Goal: Task Accomplishment & Management: Manage account settings

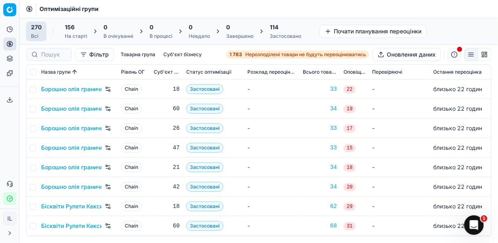
click at [248, 53] on span "Нерозподілені товари не будуть переоцінюватись" at bounding box center [306, 54] width 121 height 7
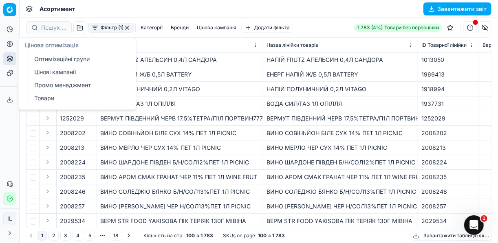
click at [7, 42] on icon at bounding box center [10, 44] width 7 height 7
click at [51, 59] on link "Оптимізаційні групи" at bounding box center [78, 58] width 95 height 11
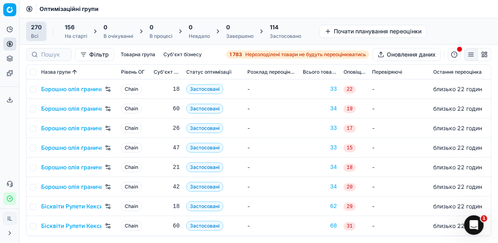
click at [458, 55] on button "button" at bounding box center [454, 54] width 13 height 13
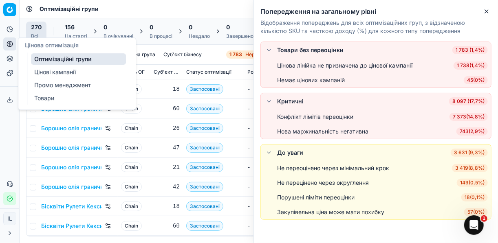
click at [6, 42] on button "Цінова оптимізація" at bounding box center [9, 44] width 13 height 13
click at [47, 69] on link "Цінові кампанії" at bounding box center [78, 71] width 95 height 11
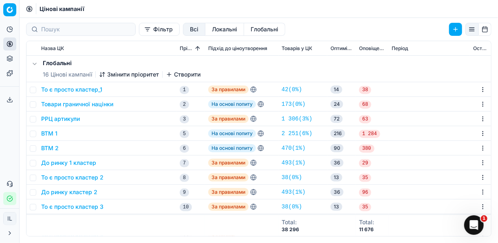
click at [139, 31] on button "Фільтр" at bounding box center [159, 29] width 41 height 13
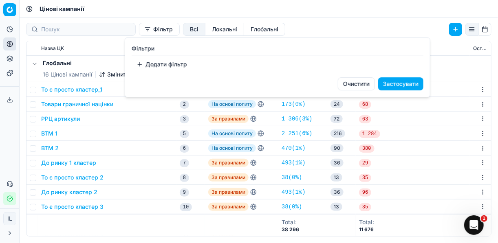
click at [137, 66] on button "Додати фільтр" at bounding box center [162, 64] width 60 height 13
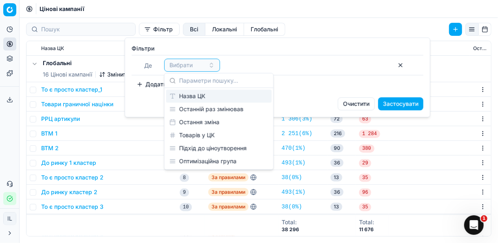
click at [193, 96] on div "Назва ЦК" at bounding box center [219, 96] width 106 height 13
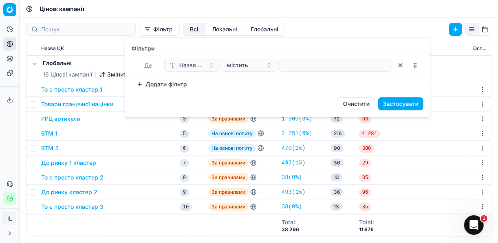
click at [282, 65] on div at bounding box center [335, 65] width 113 height 13
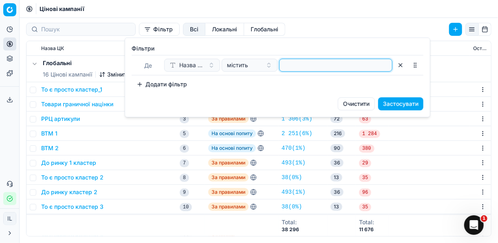
click at [287, 66] on input at bounding box center [336, 65] width 106 height 12
type input "вафл"
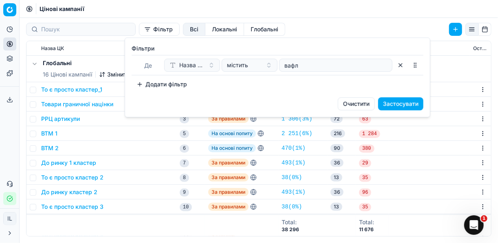
click at [412, 102] on button "Застосувати" at bounding box center [400, 103] width 45 height 13
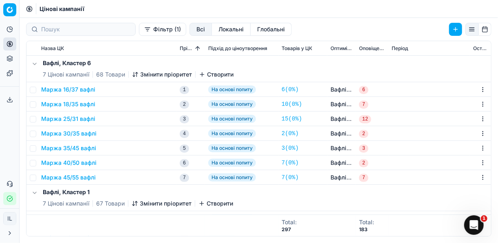
click at [73, 89] on button "Маржа 16/37 вафлі" at bounding box center [68, 90] width 54 height 8
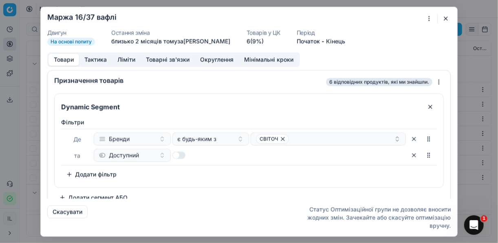
click at [444, 16] on button "button" at bounding box center [446, 18] width 10 height 10
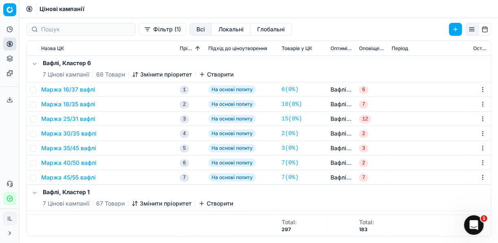
click at [83, 86] on button "Маржа 16/37 вафлі" at bounding box center [68, 90] width 54 height 8
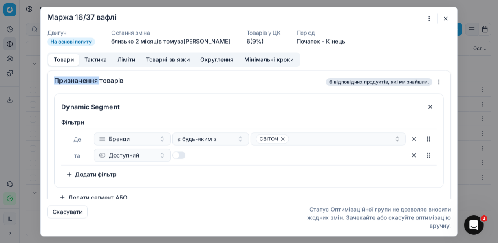
click at [83, 86] on div "Призначення товарів 6 відповідних продуктів, які ми знайшли." at bounding box center [249, 81] width 403 height 20
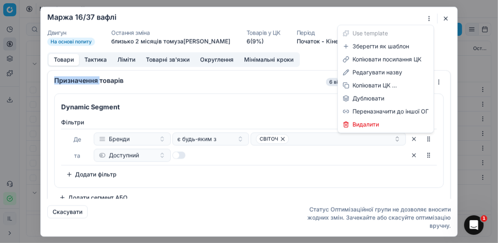
click at [429, 20] on div "Ми зберігаємо налаштування ЦК. Будь ласка, зачекайте, це може зайняти декілька …" at bounding box center [249, 121] width 498 height 243
click at [367, 73] on div "Редагувати назву" at bounding box center [386, 72] width 93 height 13
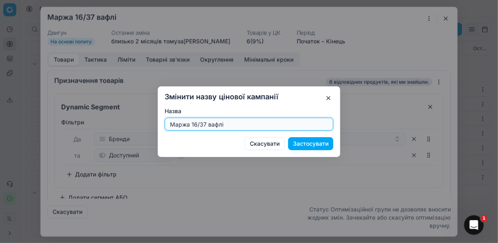
click at [196, 124] on input "Маржа 16/37 вафлі" at bounding box center [249, 124] width 162 height 12
click at [197, 125] on input "Маржа 16/37 вафлі" at bounding box center [249, 124] width 162 height 12
click at [209, 122] on input "Маржа 16/37 вафлі" at bounding box center [249, 124] width 162 height 12
click at [197, 124] on input "Маржа 16/37 вафлі" at bounding box center [249, 124] width 162 height 12
click at [204, 124] on input "Маржа 17/37 вафлі" at bounding box center [249, 124] width 162 height 12
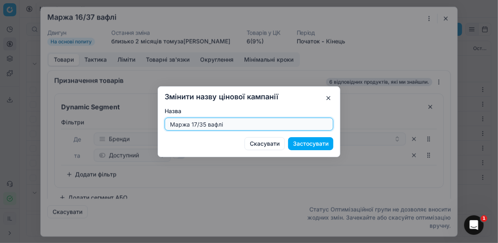
type input "Маржа 17/35 вафлі"
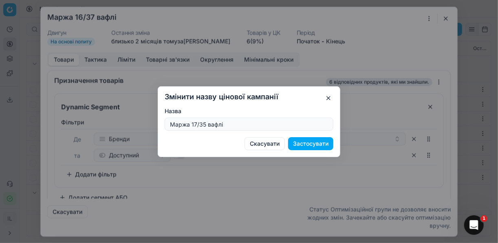
click at [300, 144] on button "Застосувати" at bounding box center [310, 143] width 45 height 13
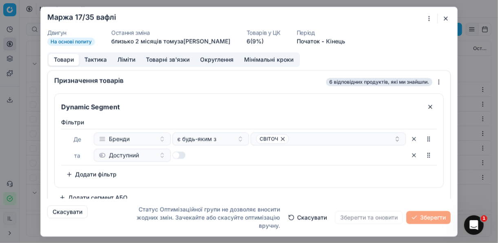
click at [126, 60] on button "Ліміти" at bounding box center [126, 60] width 29 height 12
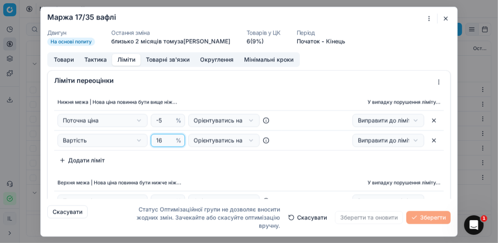
click at [159, 141] on input "16" at bounding box center [165, 141] width 20 height 12
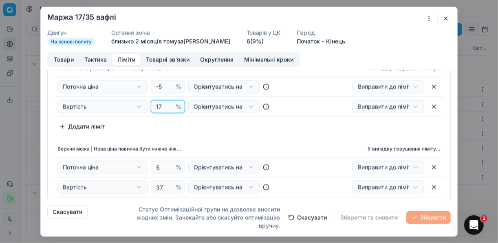
scroll to position [65, 0]
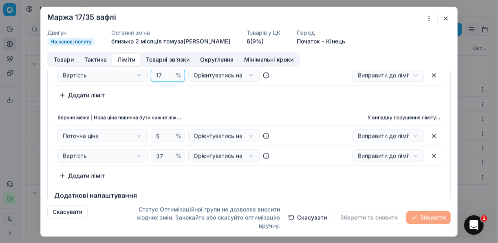
type input "17"
click at [161, 155] on input "37" at bounding box center [165, 156] width 20 height 12
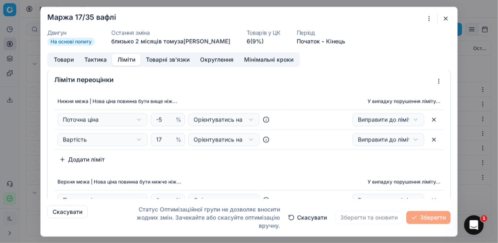
scroll to position [0, 0]
type input "35"
click at [446, 20] on button "button" at bounding box center [446, 18] width 10 height 10
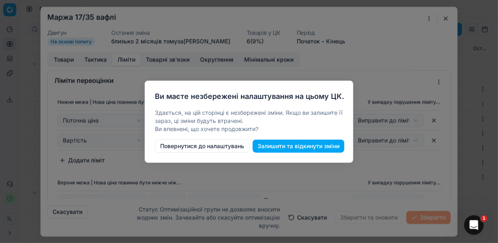
click at [270, 147] on button "Залишити та відкинути зміни" at bounding box center [299, 146] width 92 height 13
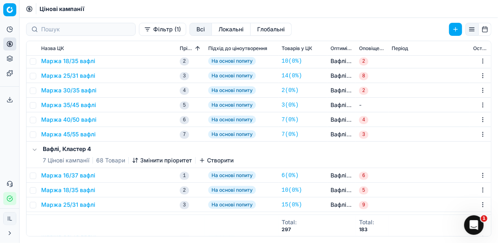
scroll to position [228, 0]
